Goal: Task Accomplishment & Management: Use online tool/utility

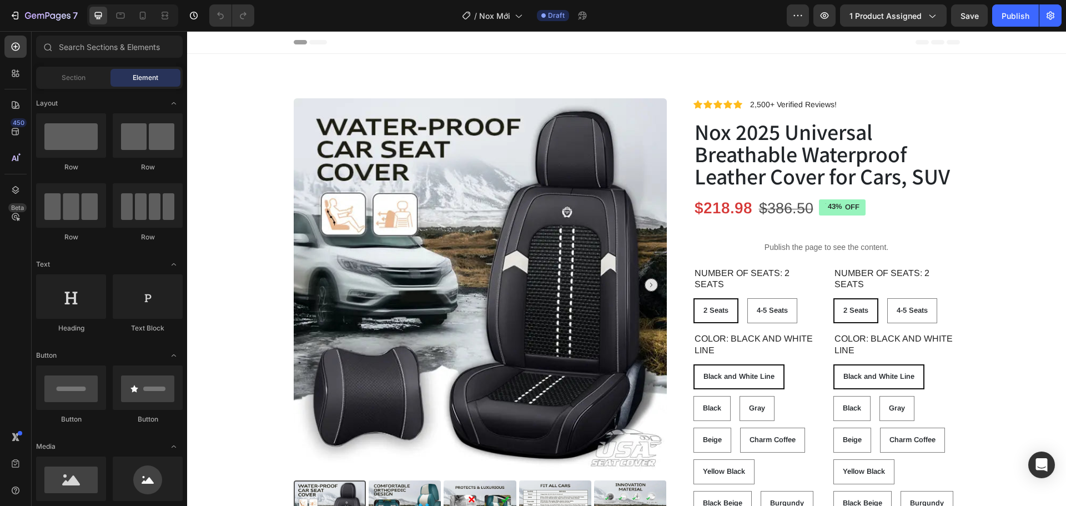
radio input "false"
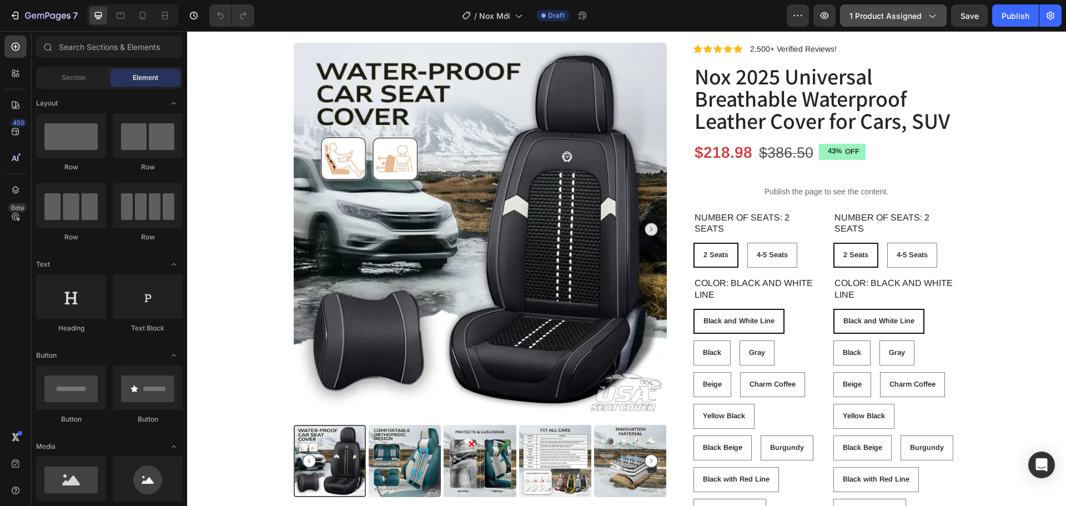
click at [908, 14] on span "1 product assigned" at bounding box center [886, 16] width 72 height 12
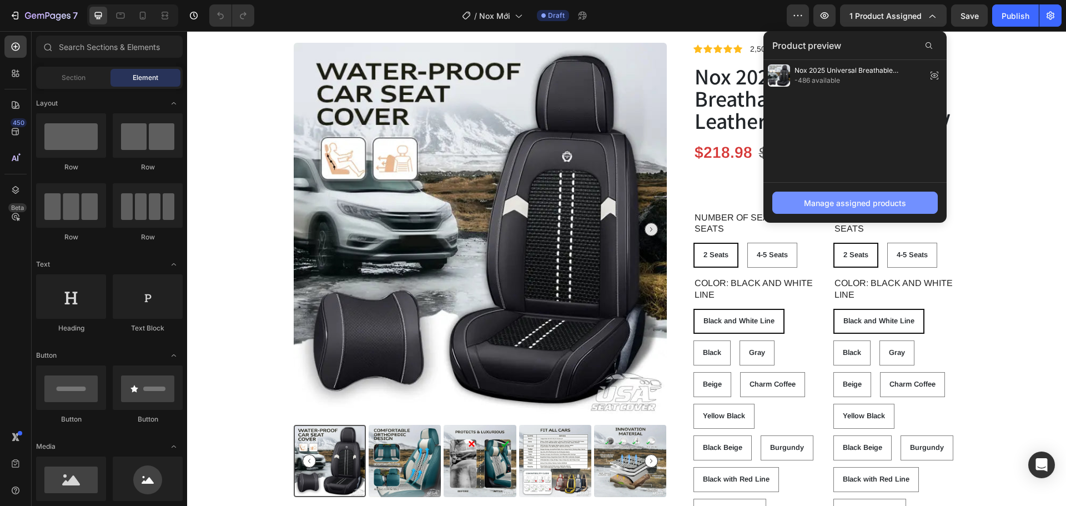
click at [847, 203] on div "Manage assigned products" at bounding box center [855, 203] width 102 height 12
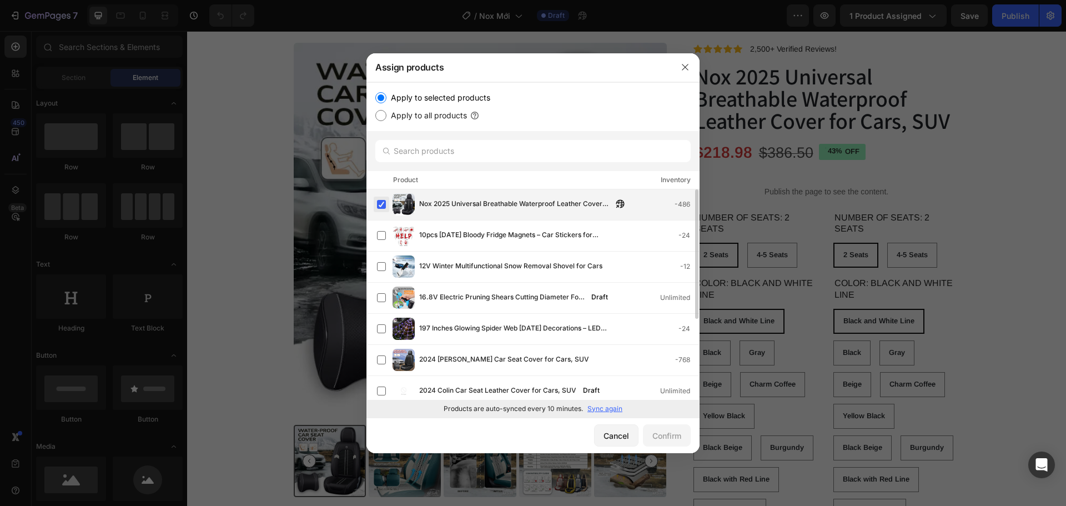
click at [378, 206] on label at bounding box center [381, 204] width 9 height 9
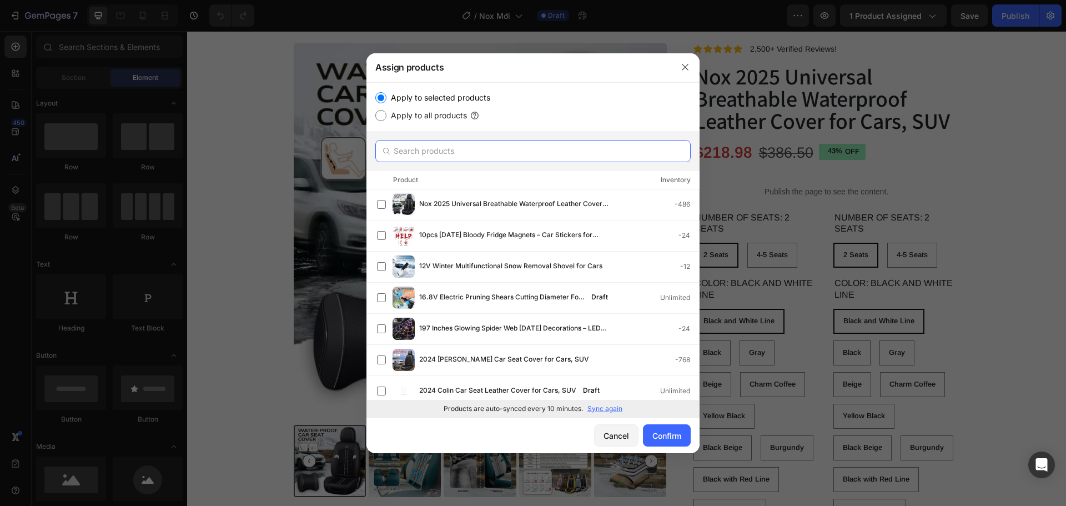
click at [488, 141] on input "text" at bounding box center [532, 151] width 315 height 22
paste input "2025 Nox Universal Breathable Waterproof Leather Cover for Cars, SUV"
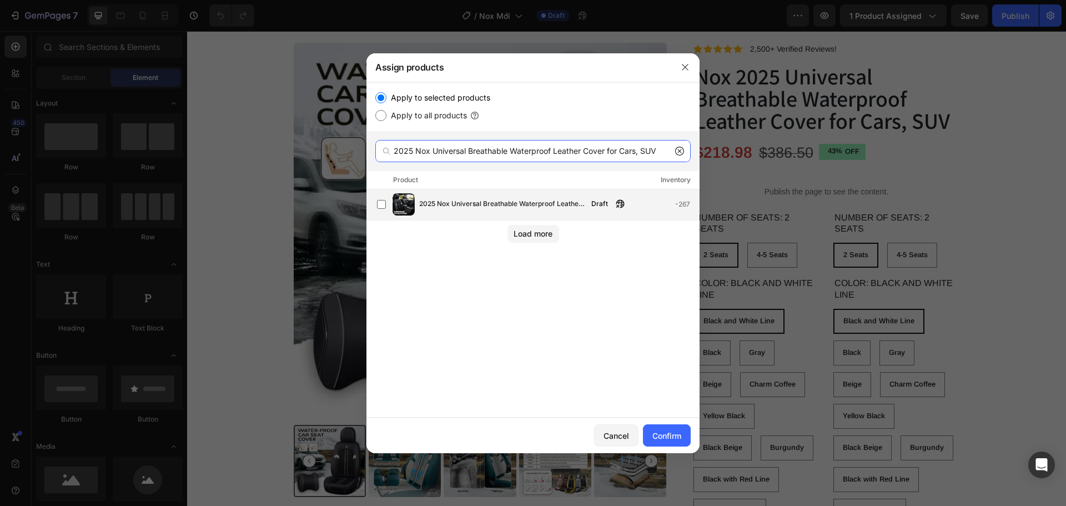
type input "2025 Nox Universal Breathable Waterproof Leather Cover for Cars, SUV"
click at [490, 213] on div "2025 Nox Universal Breathable Waterproof Leather Cover for Cars, SUV Draft -267" at bounding box center [538, 204] width 322 height 22
click at [651, 437] on button "Confirm" at bounding box center [667, 435] width 48 height 22
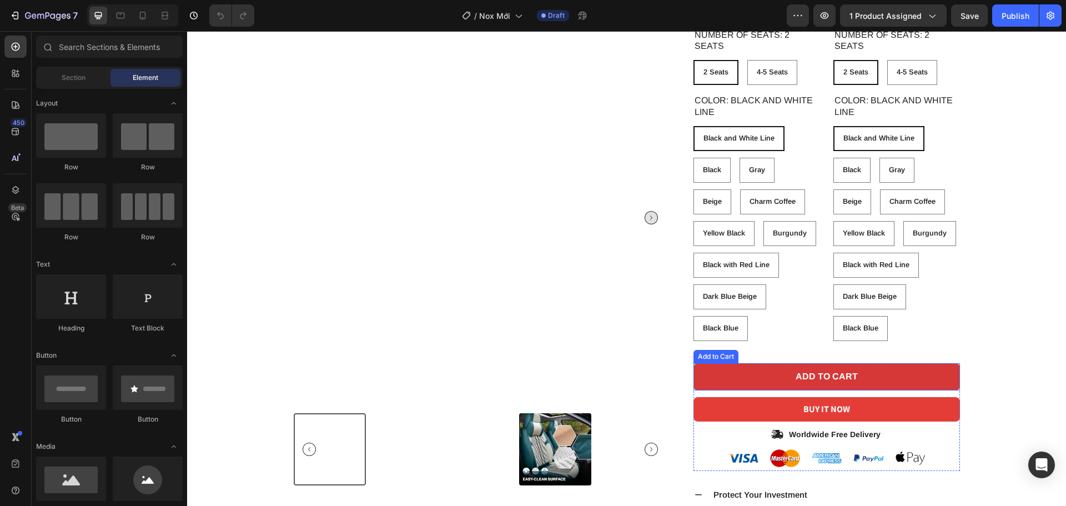
scroll to position [111, 0]
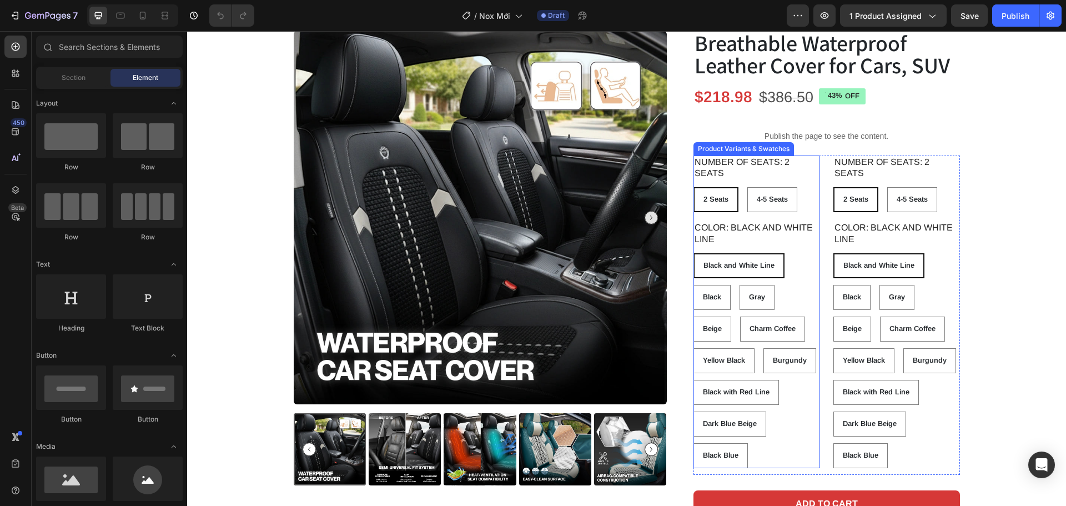
click at [799, 243] on legend "COLOR: Black and White Line" at bounding box center [757, 234] width 127 height 26
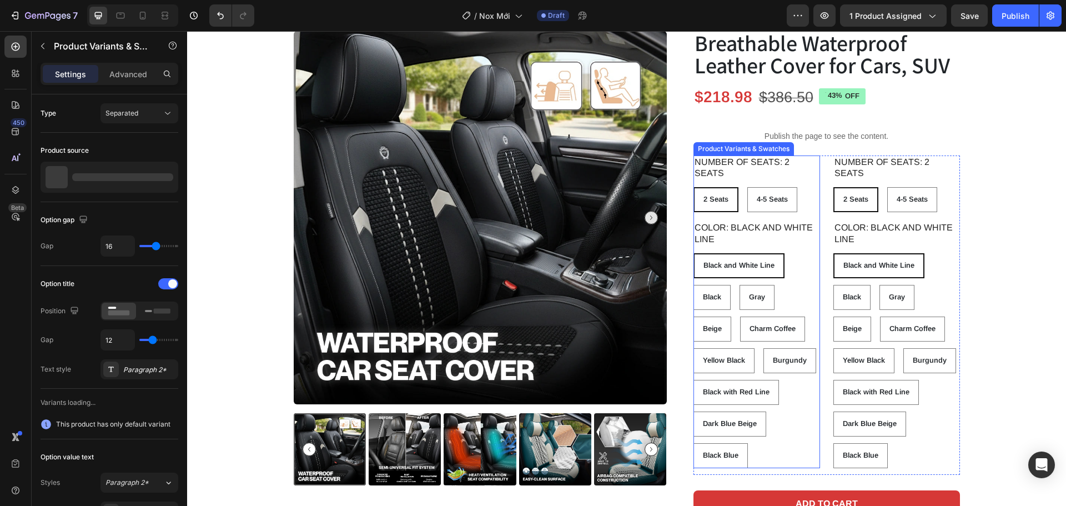
radio input "false"
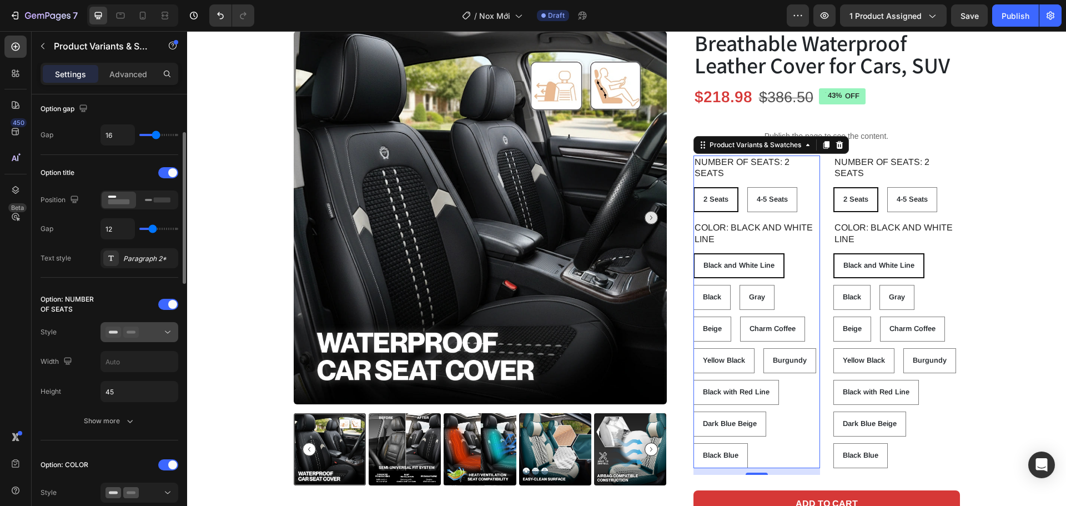
click at [159, 330] on div at bounding box center [140, 332] width 68 height 11
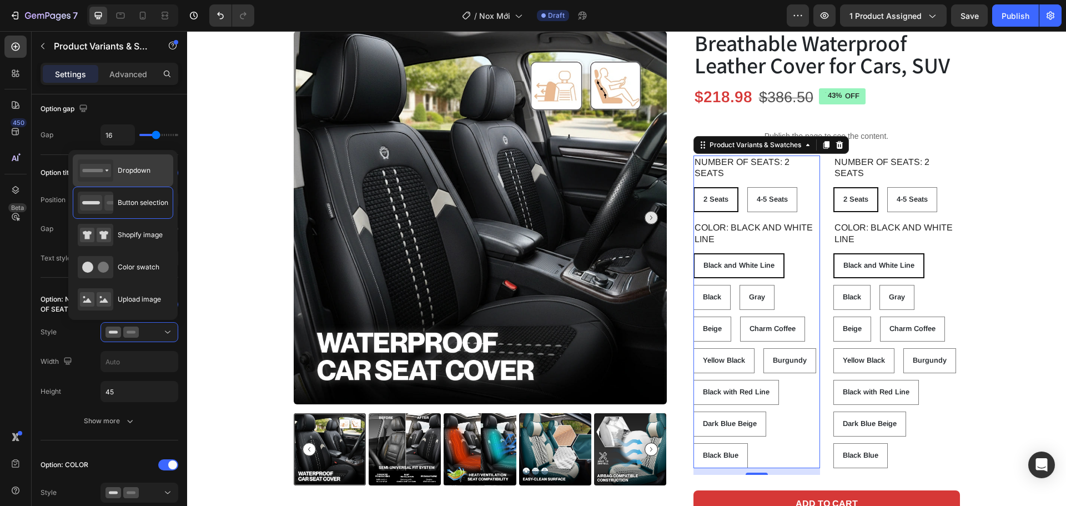
click at [142, 178] on div "Dropdown" at bounding box center [114, 170] width 73 height 22
type input "100%"
radio input "true"
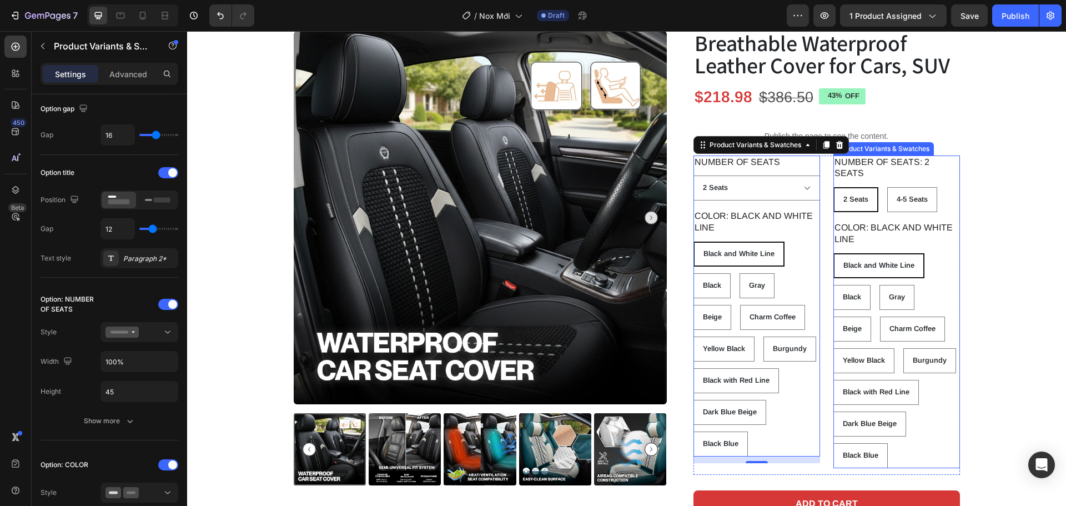
click at [895, 163] on legend "NUMBER OF SEATS: 2 Seats" at bounding box center [897, 169] width 127 height 26
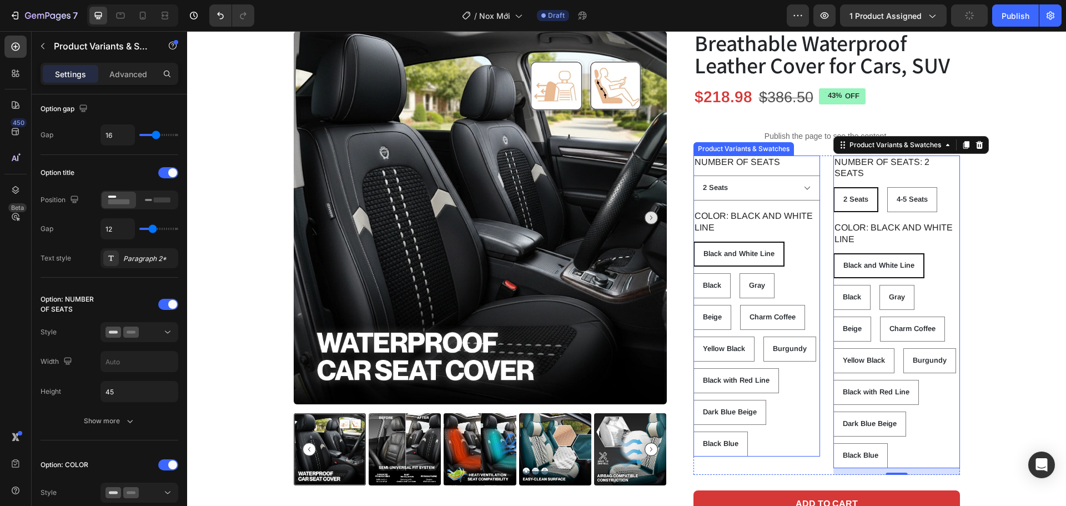
click at [783, 237] on div "COLOR: Black and White Line Black and White Line Black and White Line Black and…" at bounding box center [757, 332] width 127 height 247
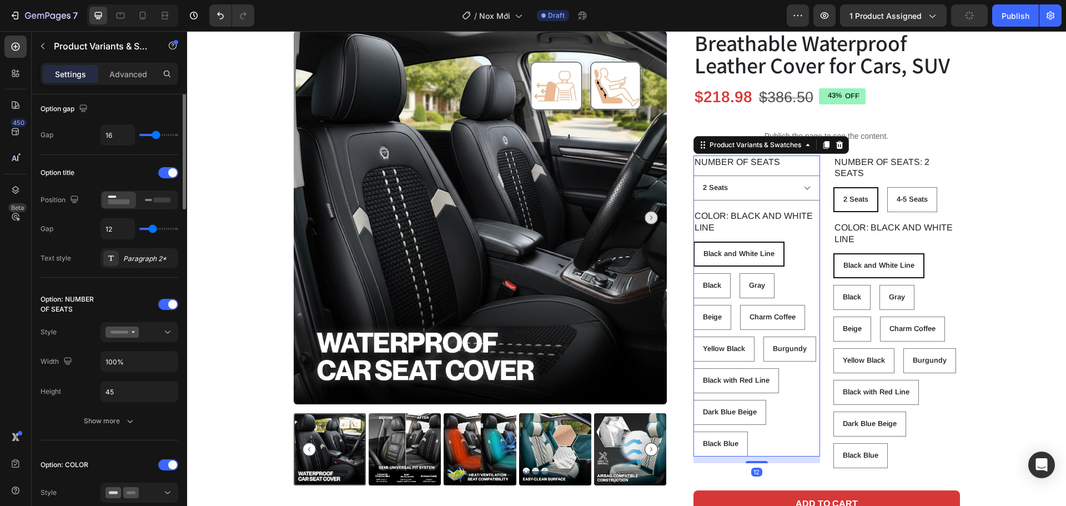
scroll to position [0, 0]
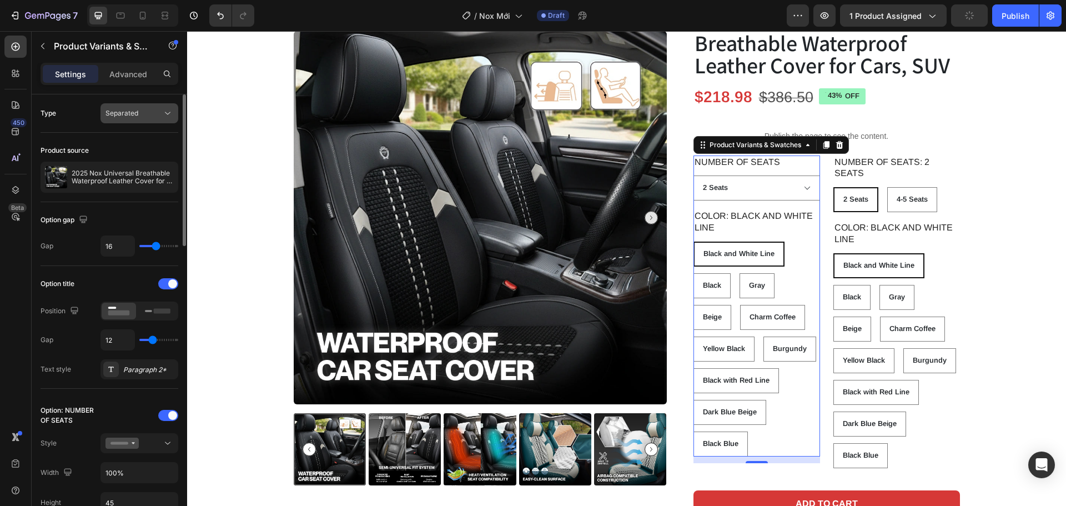
click at [150, 114] on div "Separated" at bounding box center [134, 113] width 57 height 10
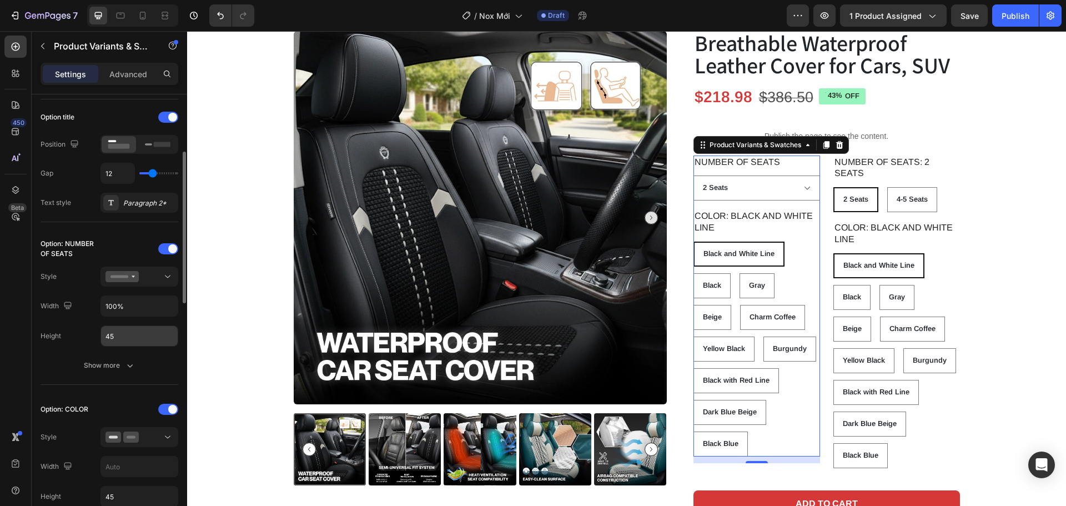
scroll to position [222, 0]
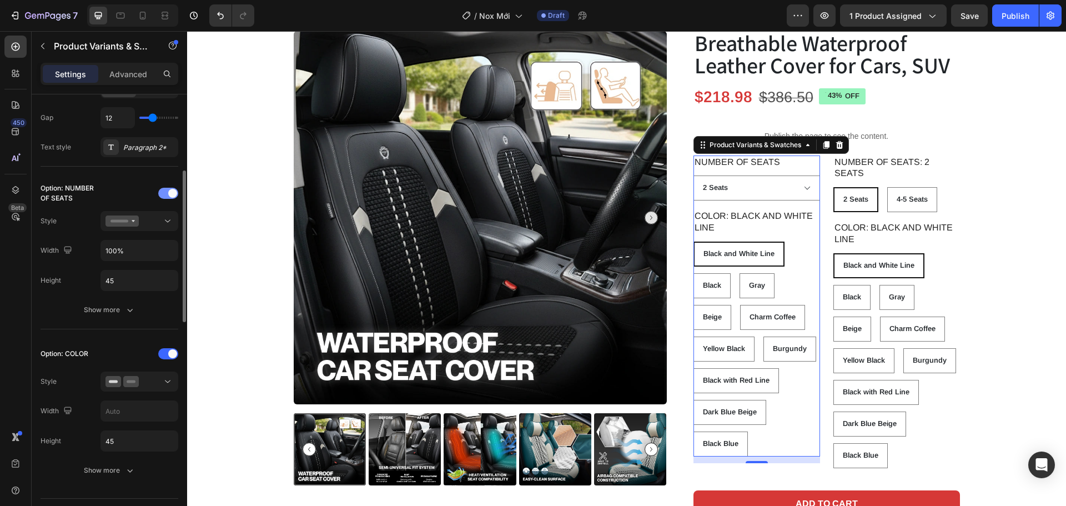
click at [162, 194] on div at bounding box center [168, 193] width 20 height 11
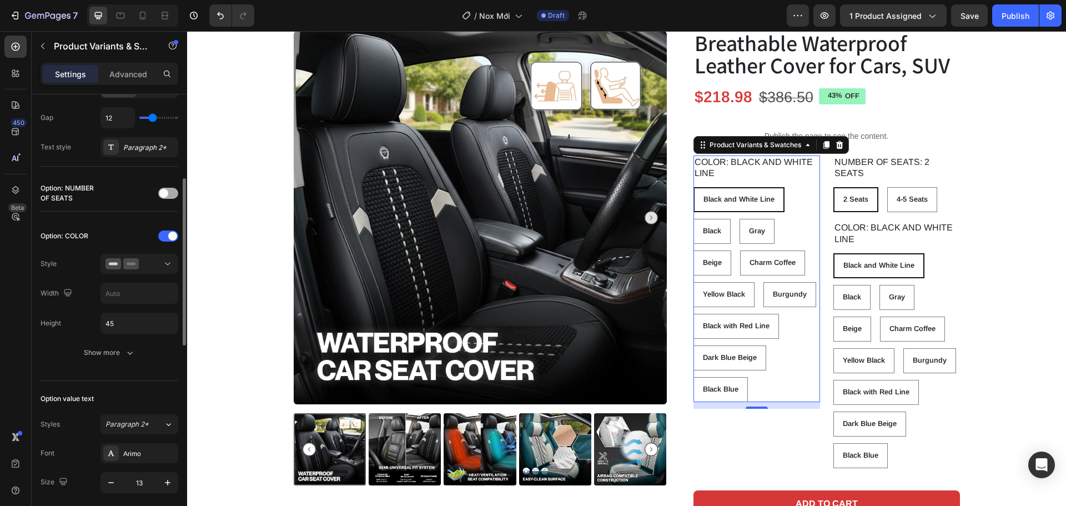
click at [162, 194] on span at bounding box center [163, 193] width 9 height 9
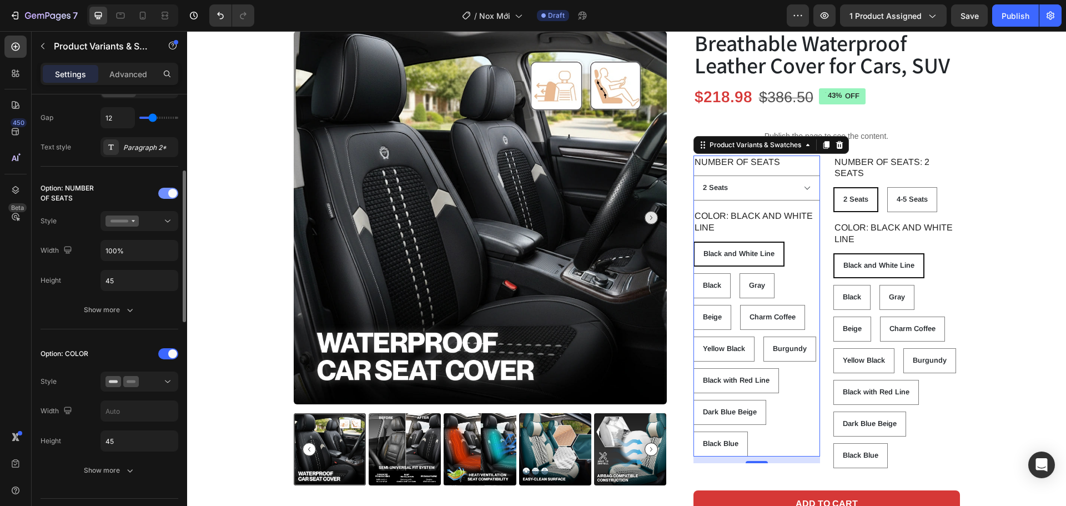
click at [162, 194] on div at bounding box center [168, 193] width 20 height 11
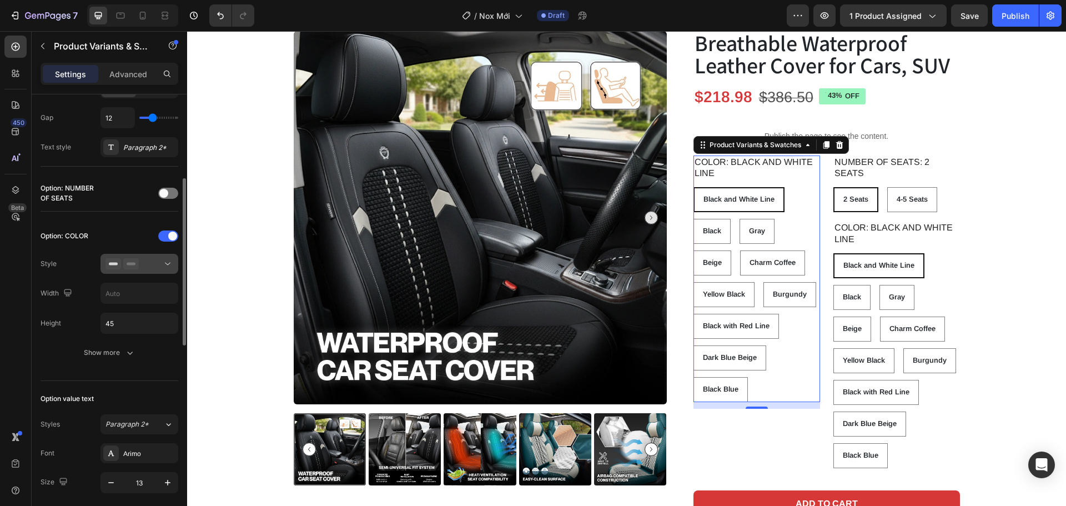
click at [168, 268] on icon at bounding box center [167, 263] width 11 height 11
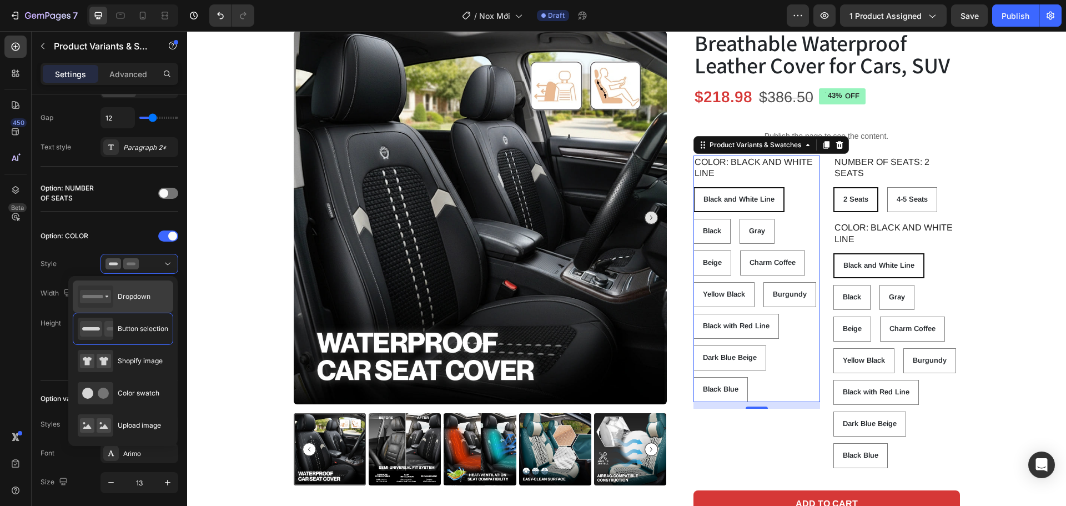
click at [155, 308] on div "Dropdown" at bounding box center [123, 296] width 101 height 32
type input "100%"
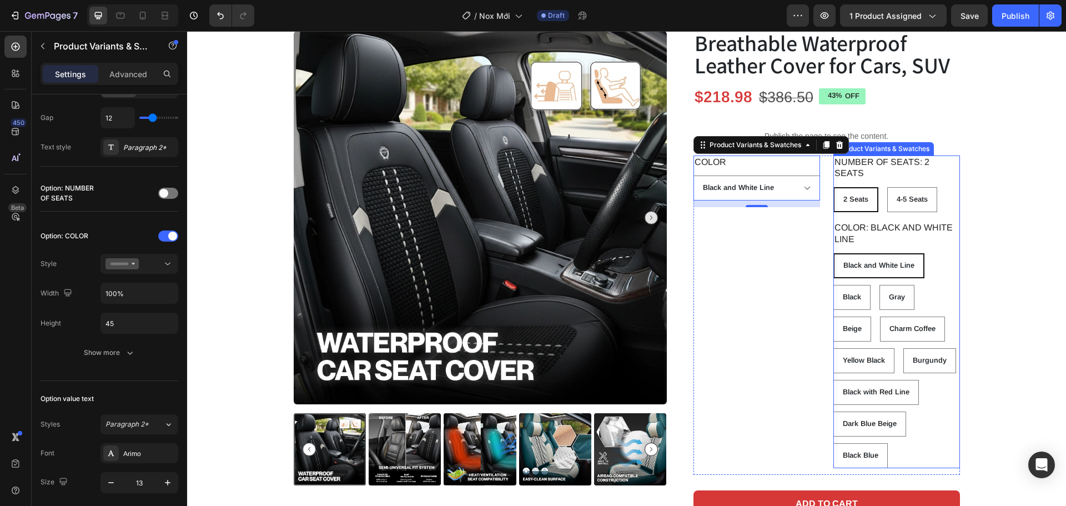
drag, startPoint x: 932, startPoint y: 178, endPoint x: 925, endPoint y: 182, distance: 8.2
click at [932, 179] on legend "NUMBER OF SEATS: 2 Seats" at bounding box center [897, 169] width 127 height 26
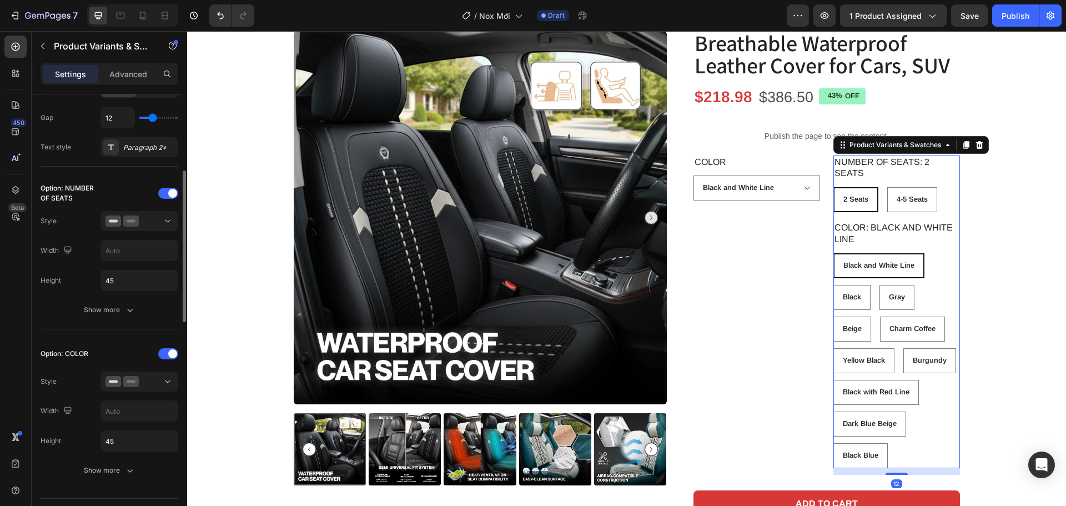
click at [158, 196] on div at bounding box center [140, 193] width 78 height 9
click at [163, 354] on div at bounding box center [168, 353] width 20 height 11
radio input "true"
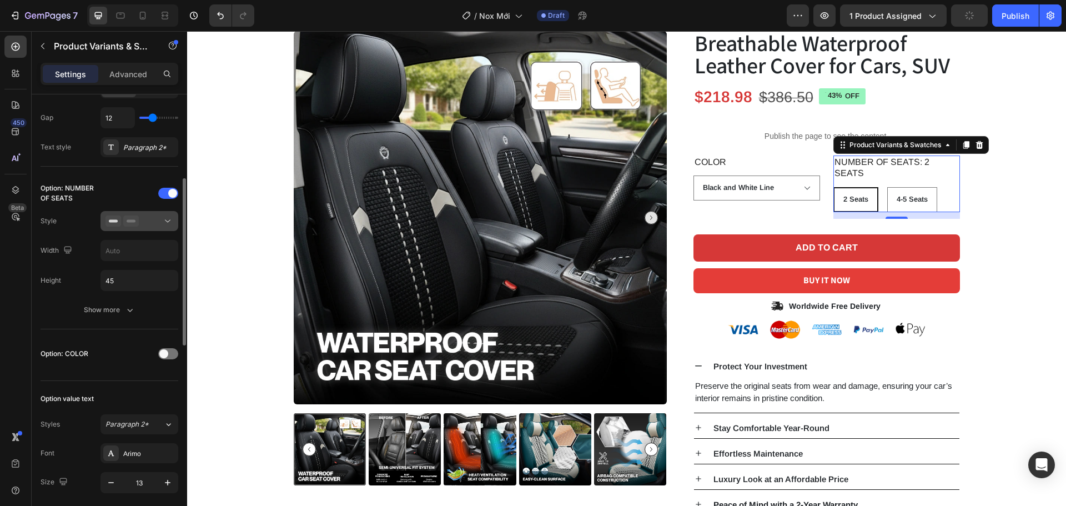
click at [161, 215] on div at bounding box center [140, 220] width 68 height 11
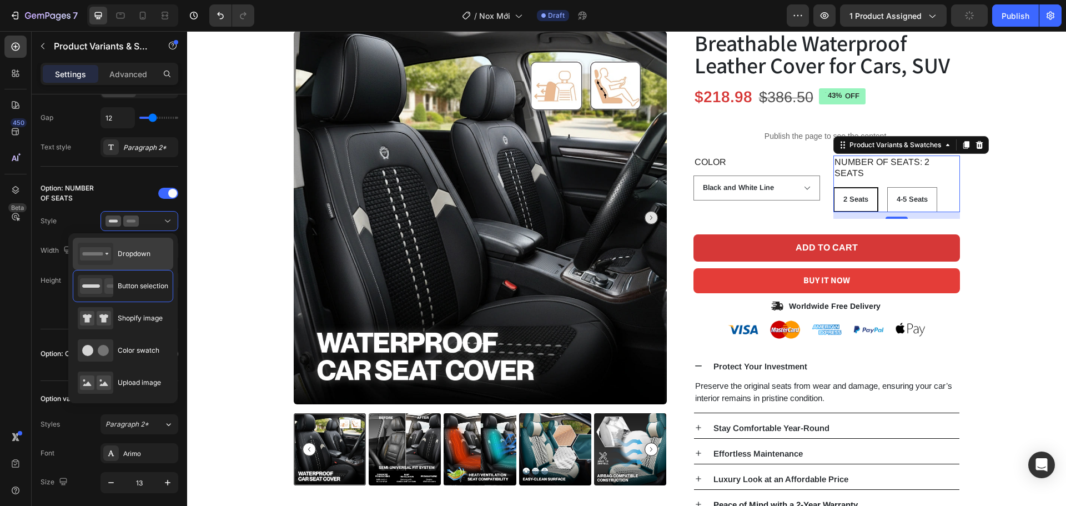
click at [153, 250] on div "Dropdown" at bounding box center [123, 254] width 101 height 32
type input "100%"
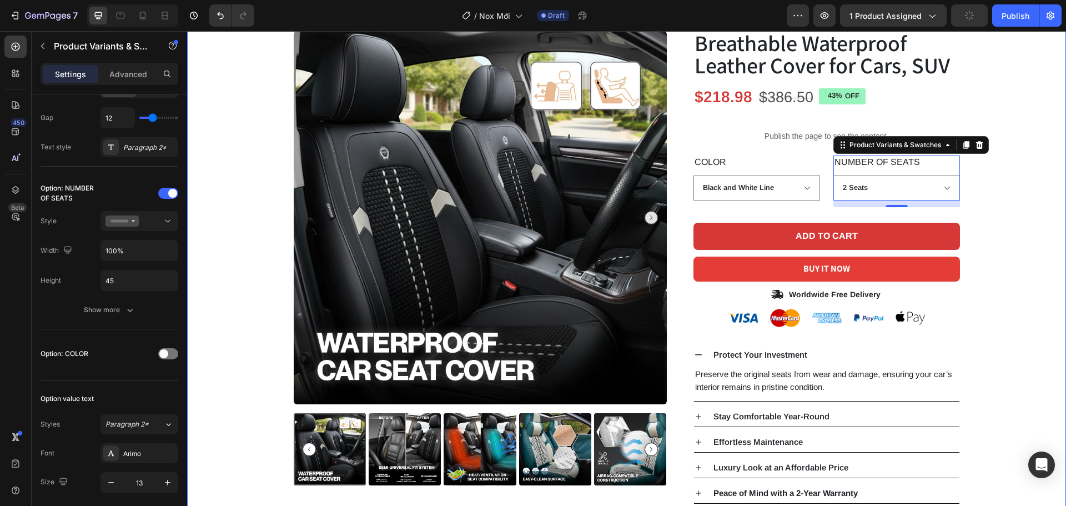
click at [1019, 210] on div "Product Images Icon Icon Icon Icon Icon Icon List 2,500+ Verified Reviews! Text…" at bounding box center [626, 245] width 862 height 516
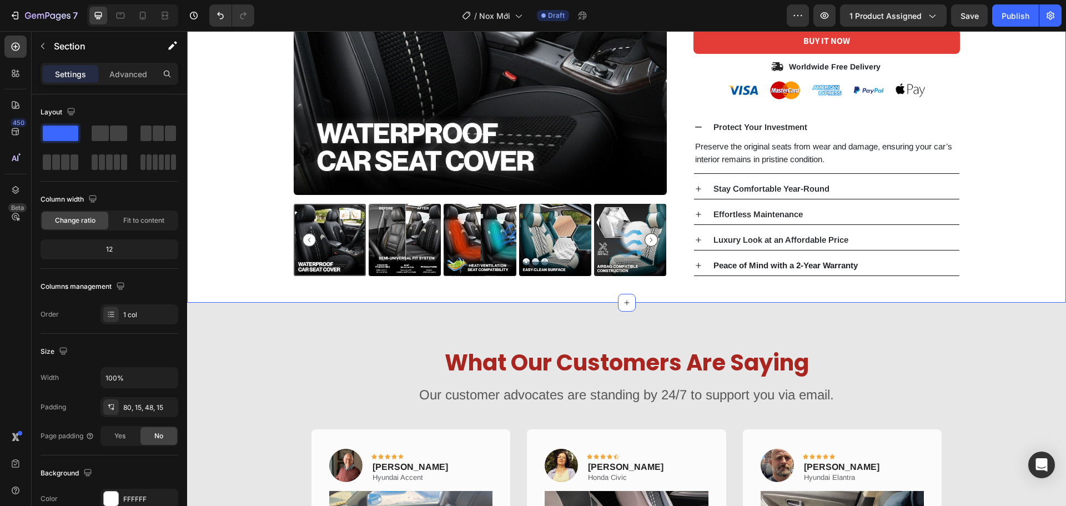
scroll to position [333, 0]
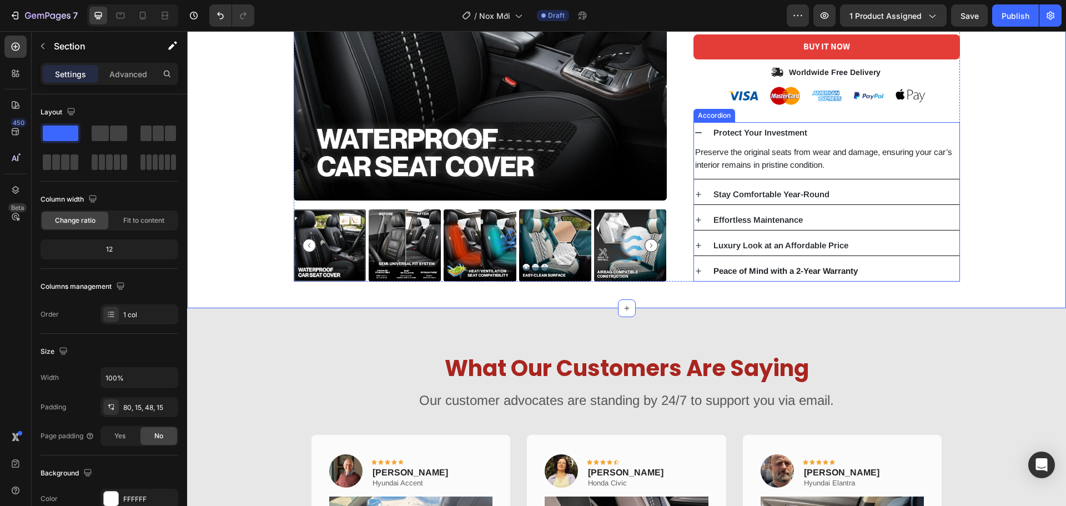
click at [825, 129] on div "Protect Your Investment" at bounding box center [836, 133] width 248 height 12
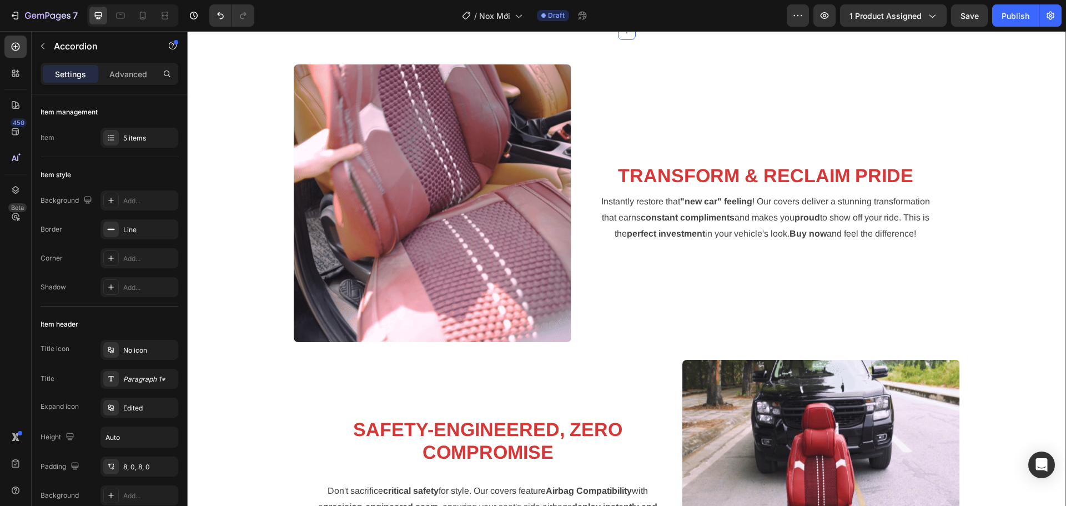
scroll to position [1833, 0]
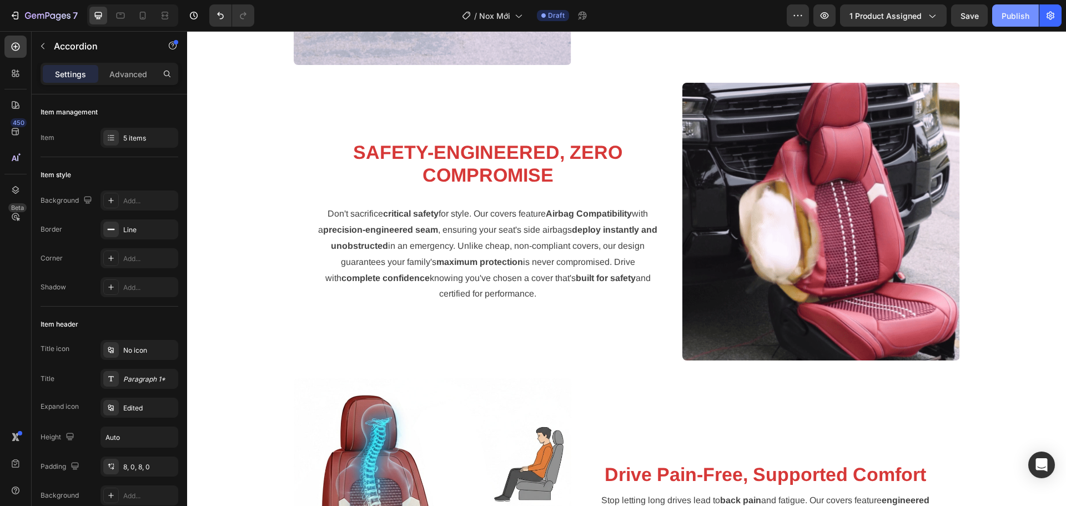
click at [1025, 21] on div "Publish" at bounding box center [1016, 16] width 28 height 12
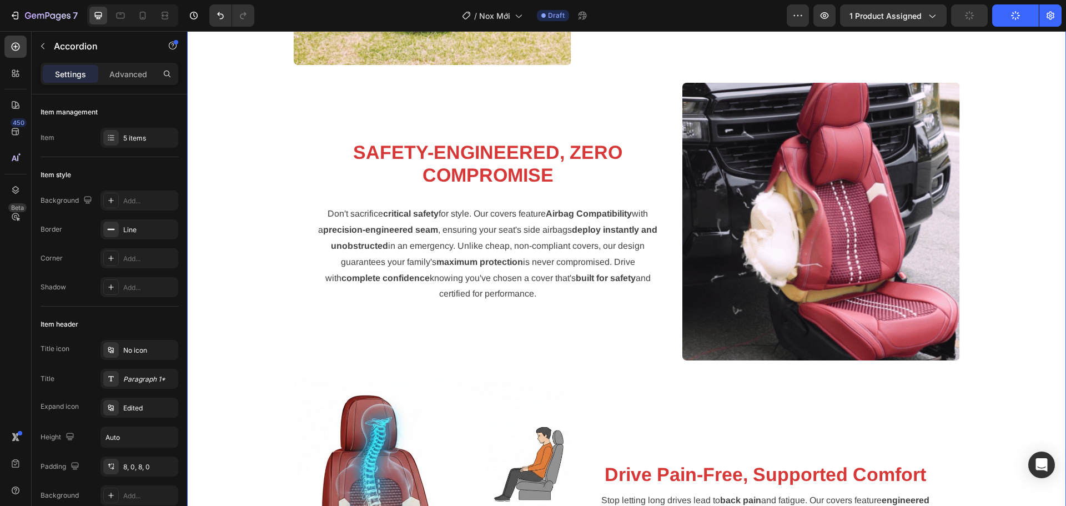
click at [1022, 256] on div "TRANSFORM & RECLAIM PRIDE Heading Instantly restore that "new car" feeling ! Ou…" at bounding box center [626, 239] width 862 height 904
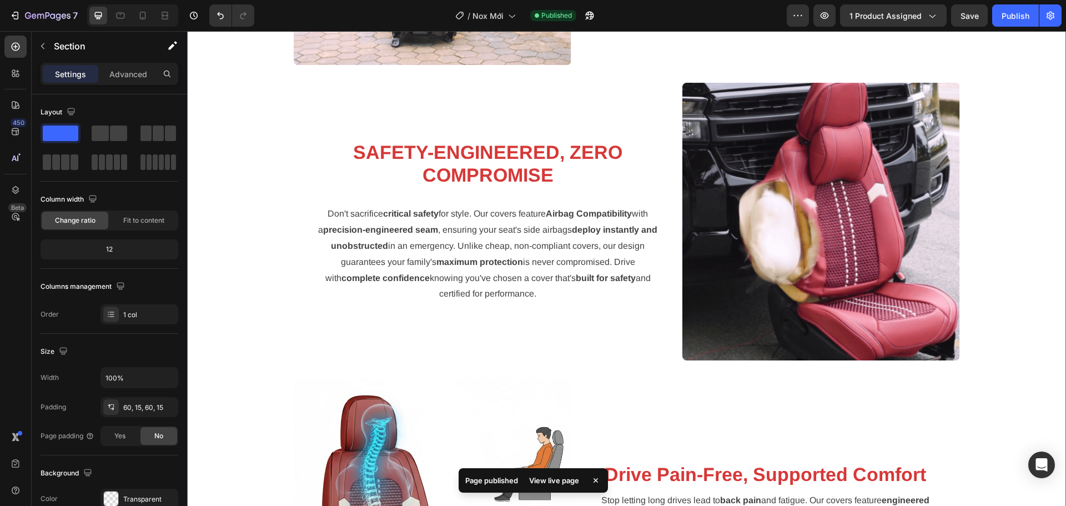
click at [566, 473] on div "View live page" at bounding box center [554, 481] width 63 height 16
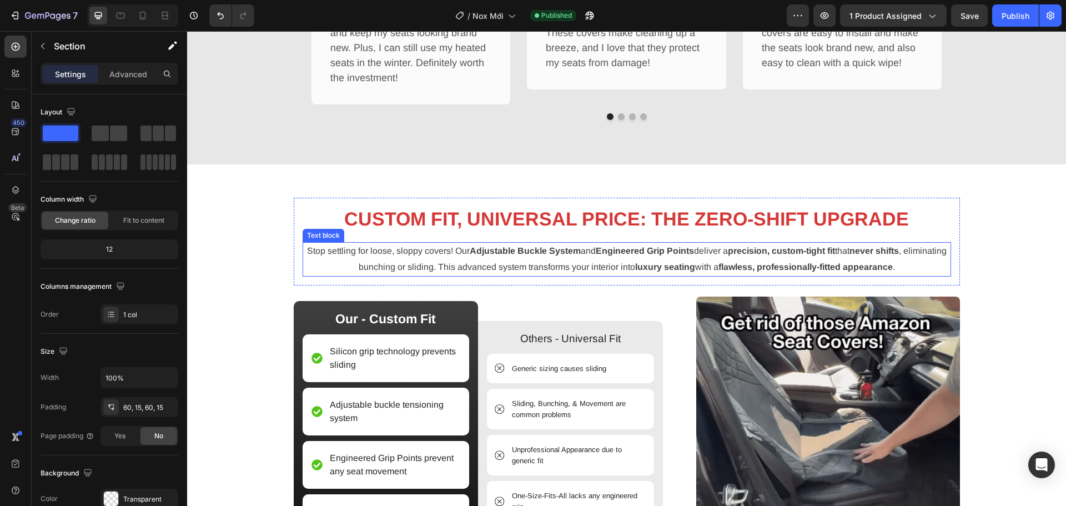
scroll to position [666, 0]
